Goal: Information Seeking & Learning: Learn about a topic

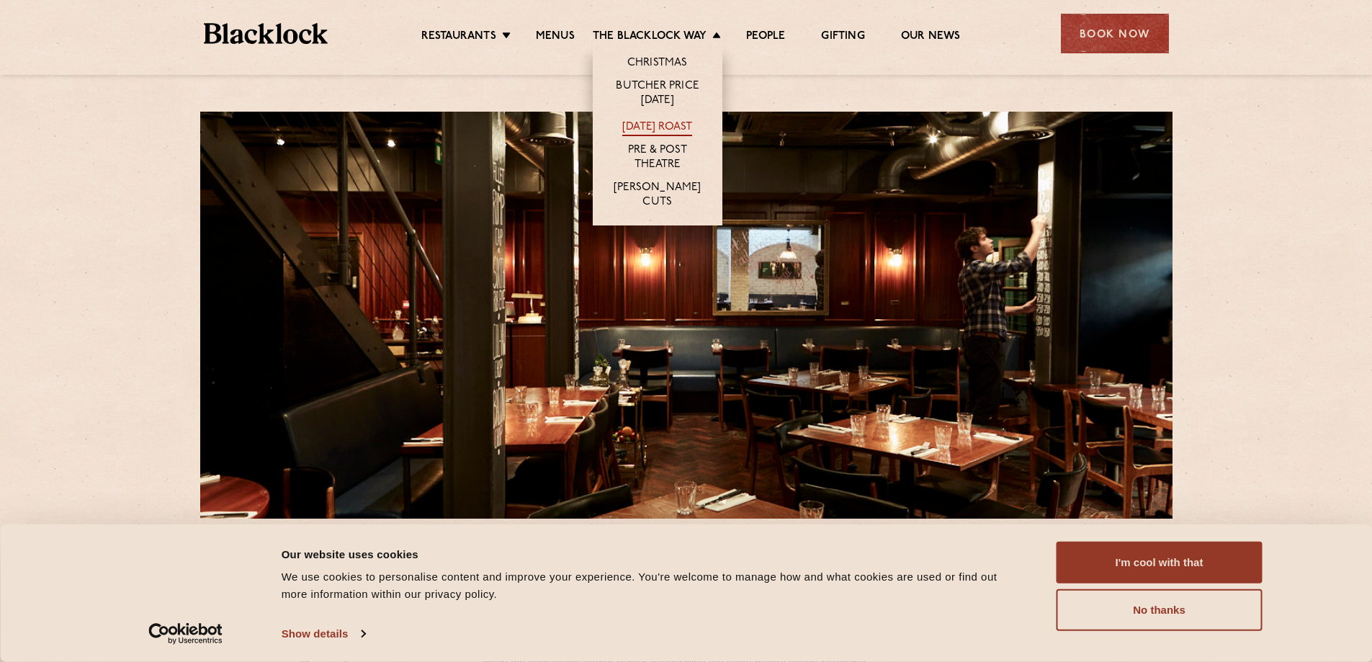
click at [666, 127] on link "[DATE] Roast" at bounding box center [657, 128] width 70 height 16
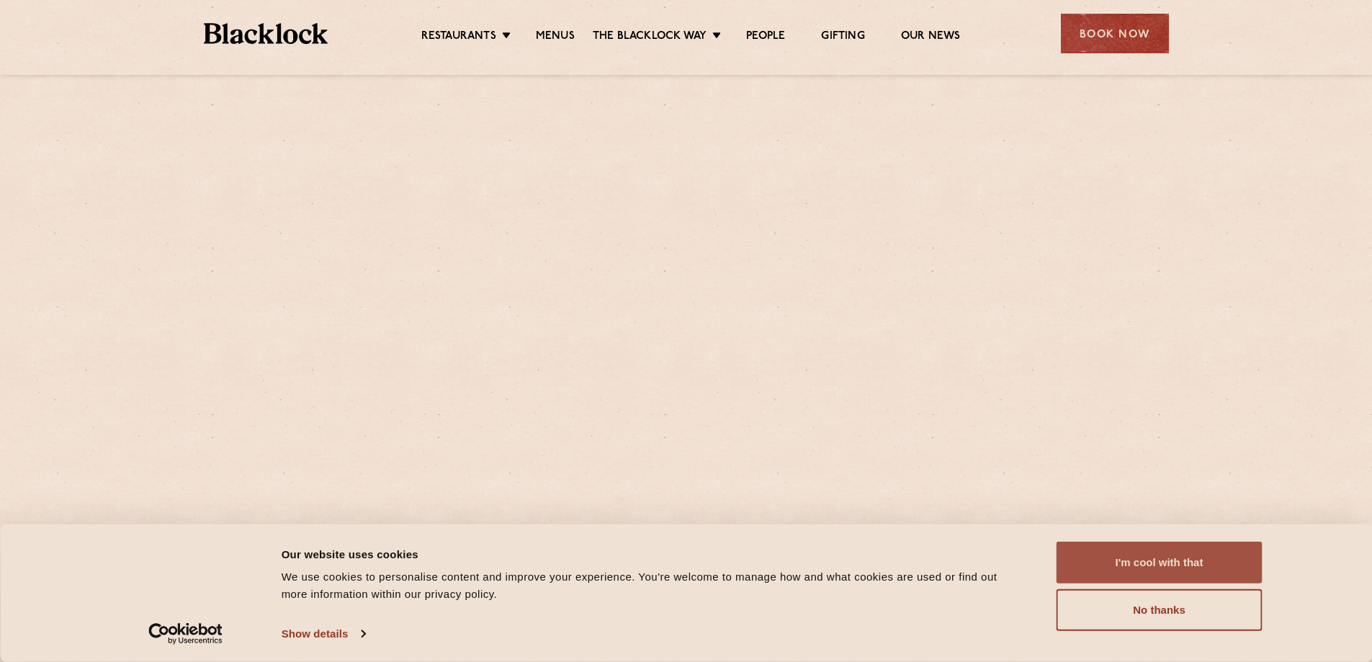
click at [1153, 581] on button "I'm cool with that" at bounding box center [1160, 563] width 206 height 42
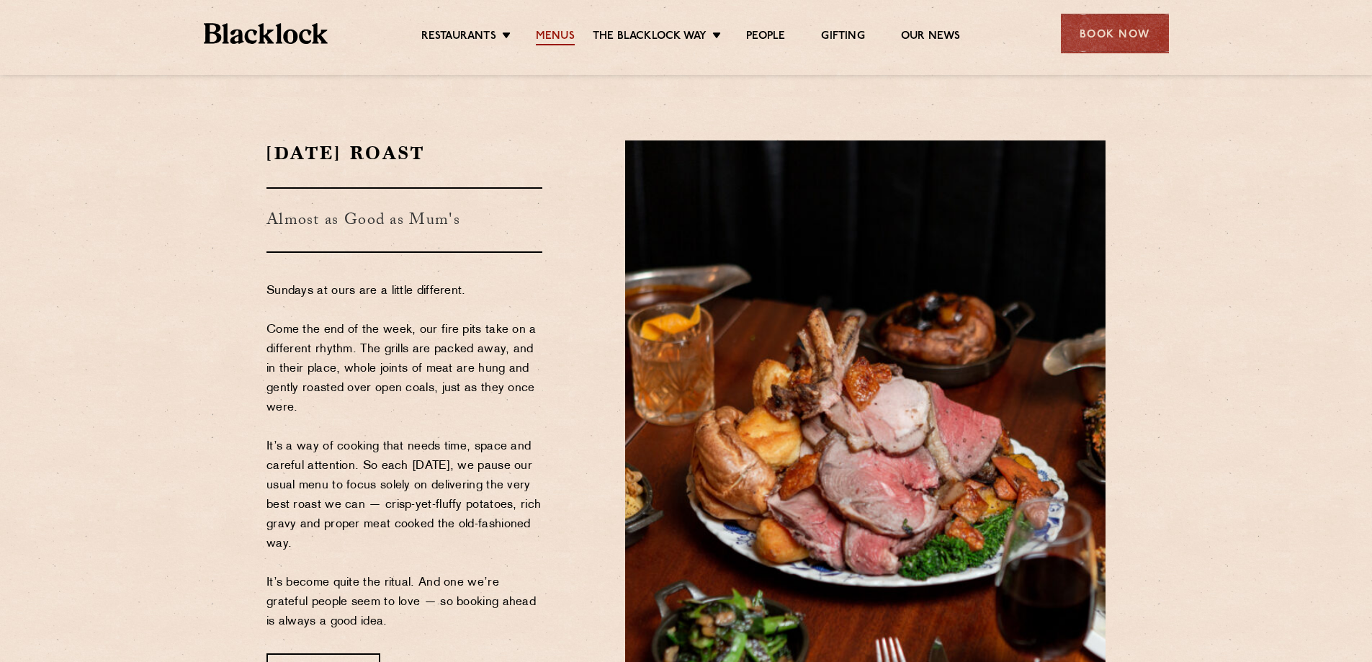
click at [560, 33] on link "Menus" at bounding box center [555, 38] width 39 height 16
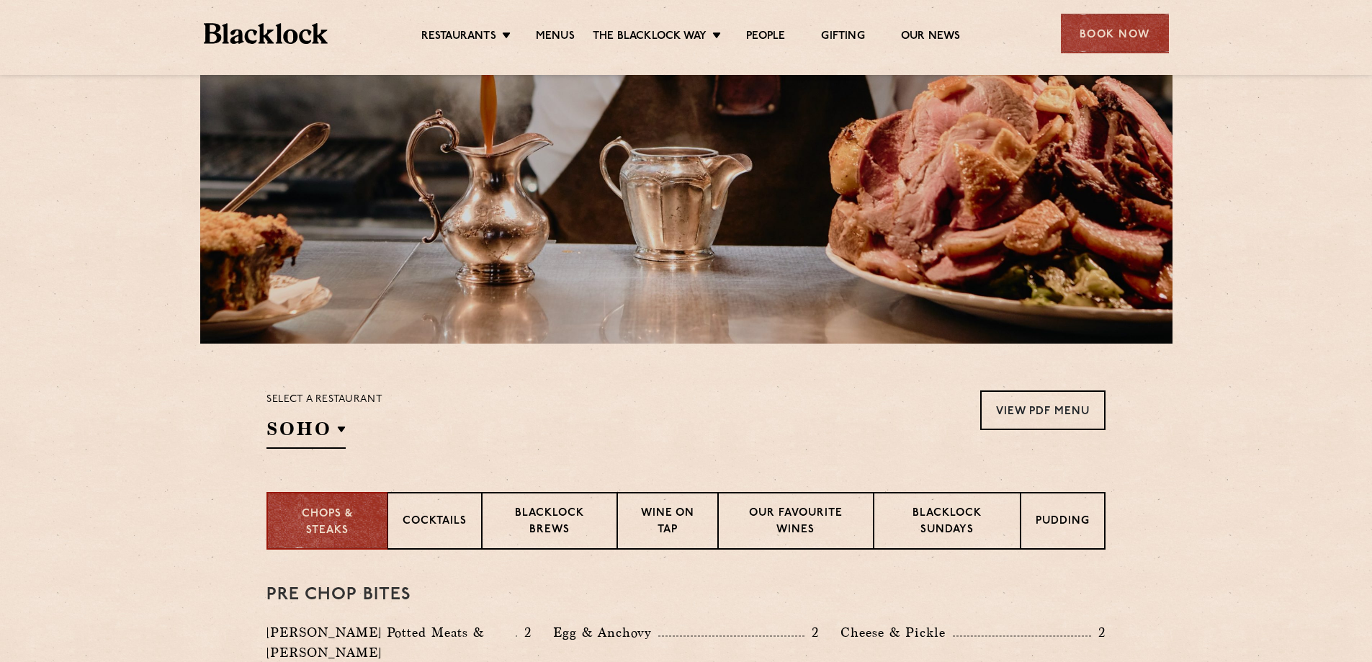
scroll to position [169, 0]
